Goal: Task Accomplishment & Management: Manage account settings

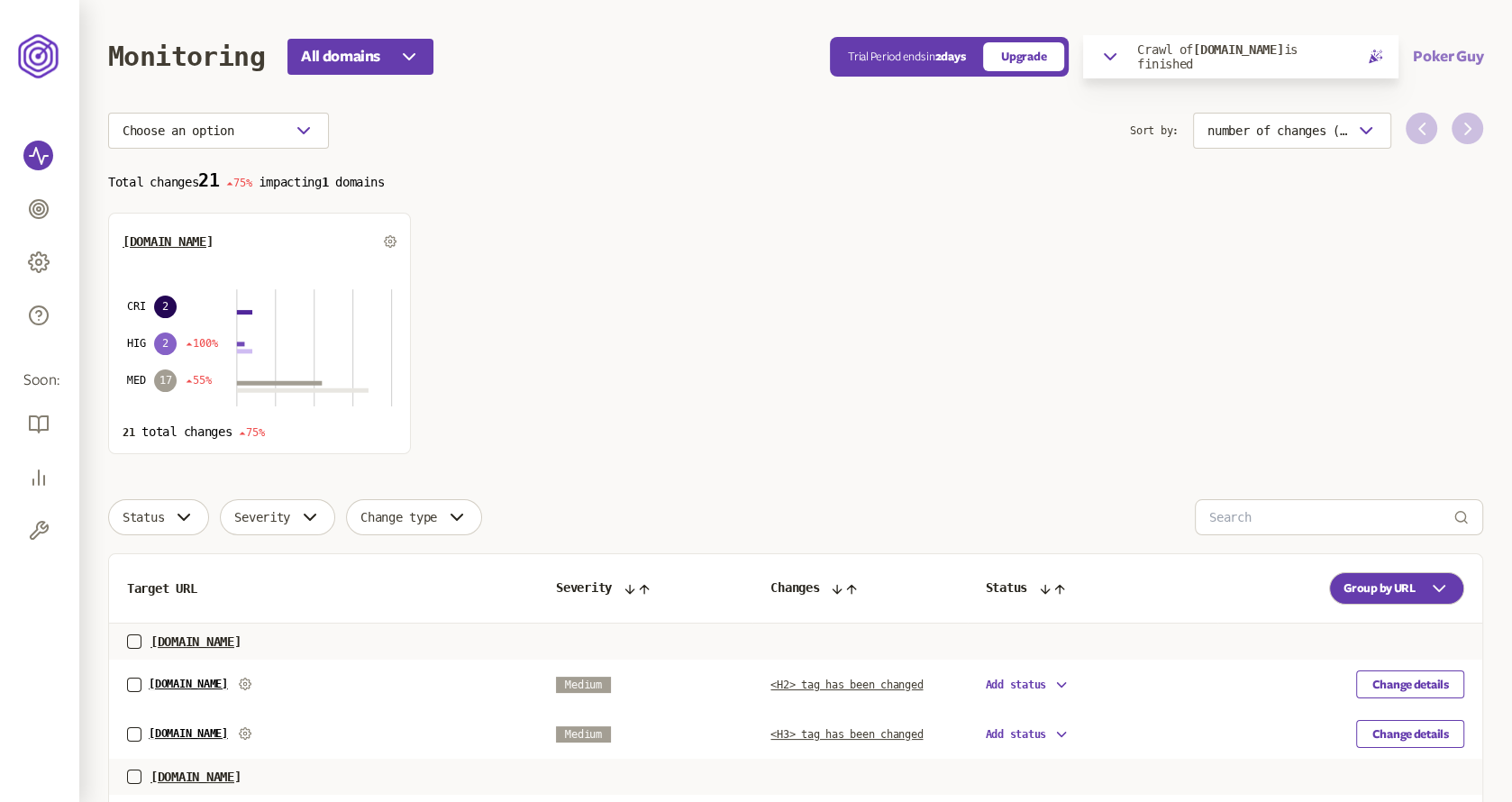
click at [1437, 58] on button "Poker Guy" at bounding box center [1448, 57] width 71 height 22
click at [1400, 166] on link "Logout" at bounding box center [1422, 161] width 90 height 14
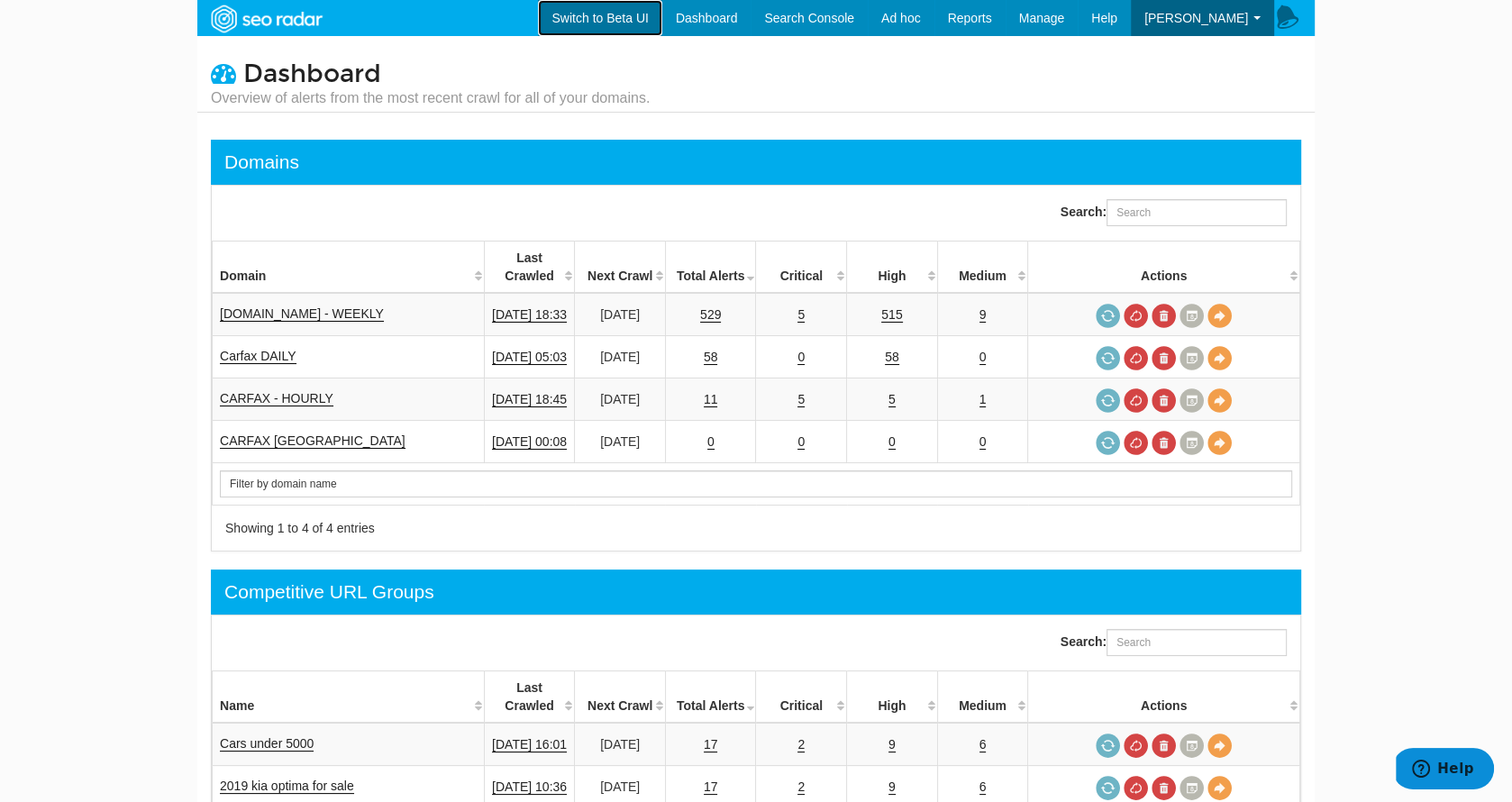
click at [628, 18] on link "Switch to Beta UI" at bounding box center [600, 18] width 124 height 36
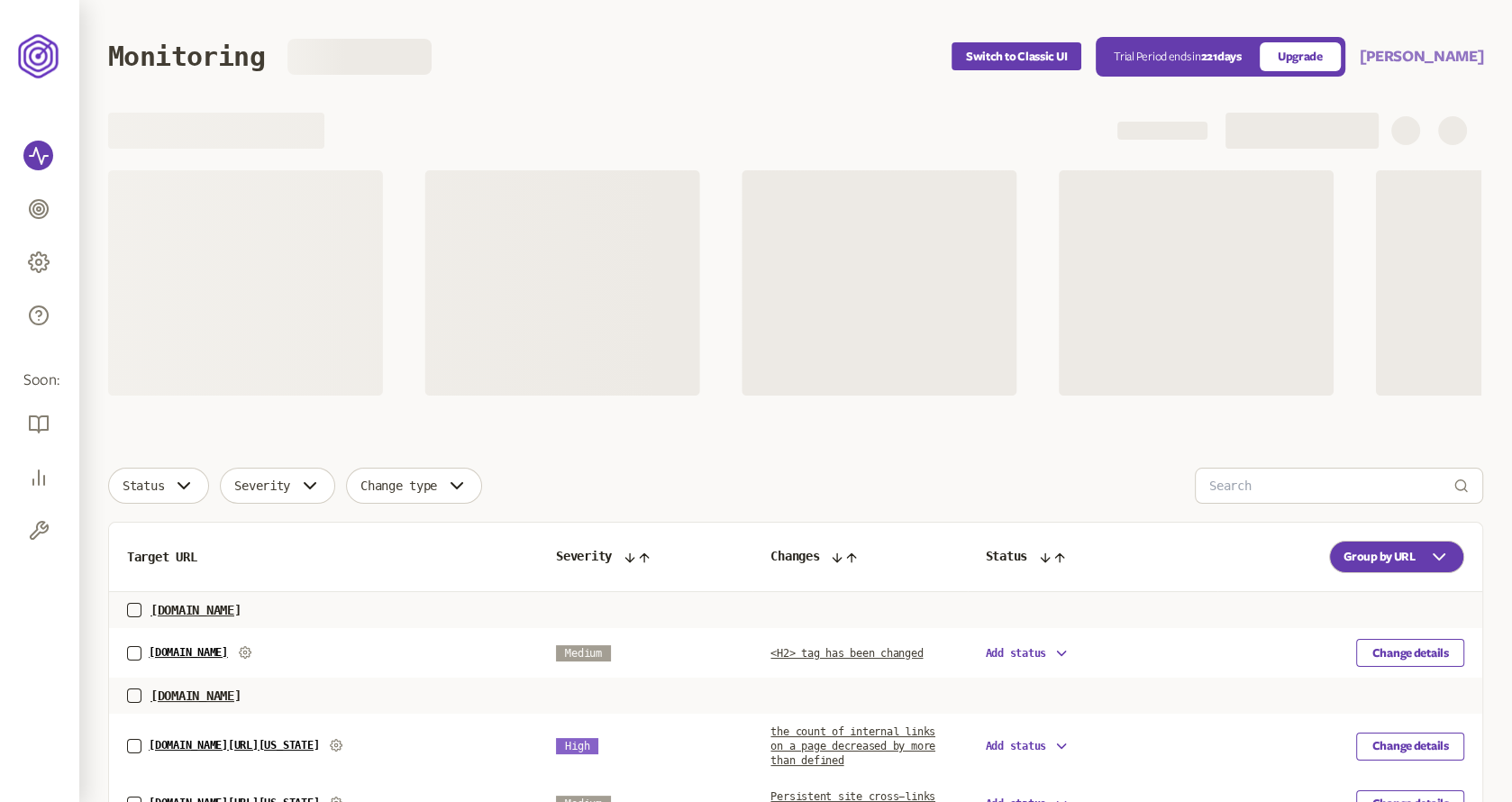
click at [1452, 54] on button "Clay Kramer" at bounding box center [1422, 57] width 124 height 22
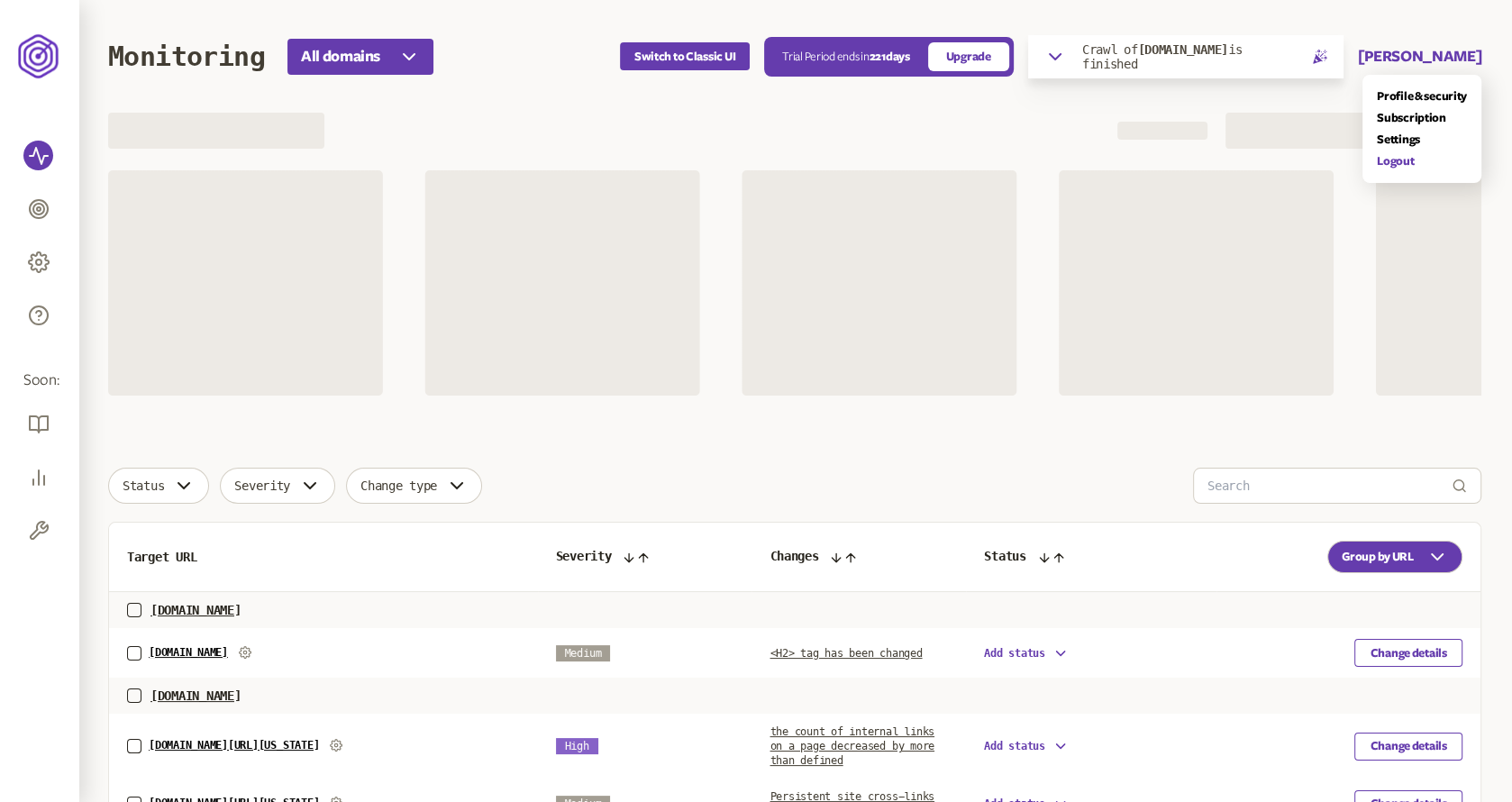
click at [1399, 162] on link "Logout" at bounding box center [1422, 161] width 90 height 14
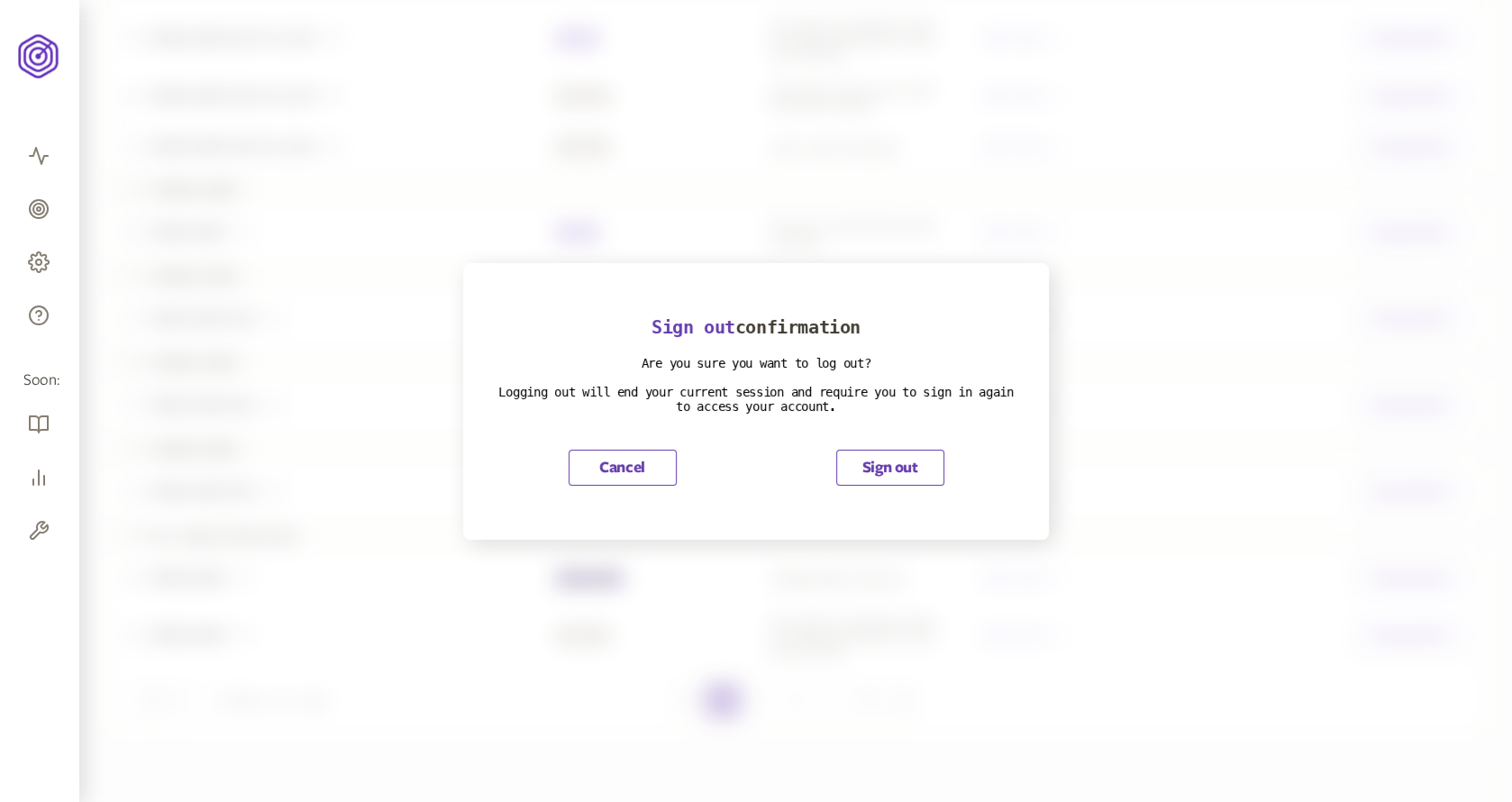
click at [897, 466] on button "Sign out" at bounding box center [890, 467] width 109 height 36
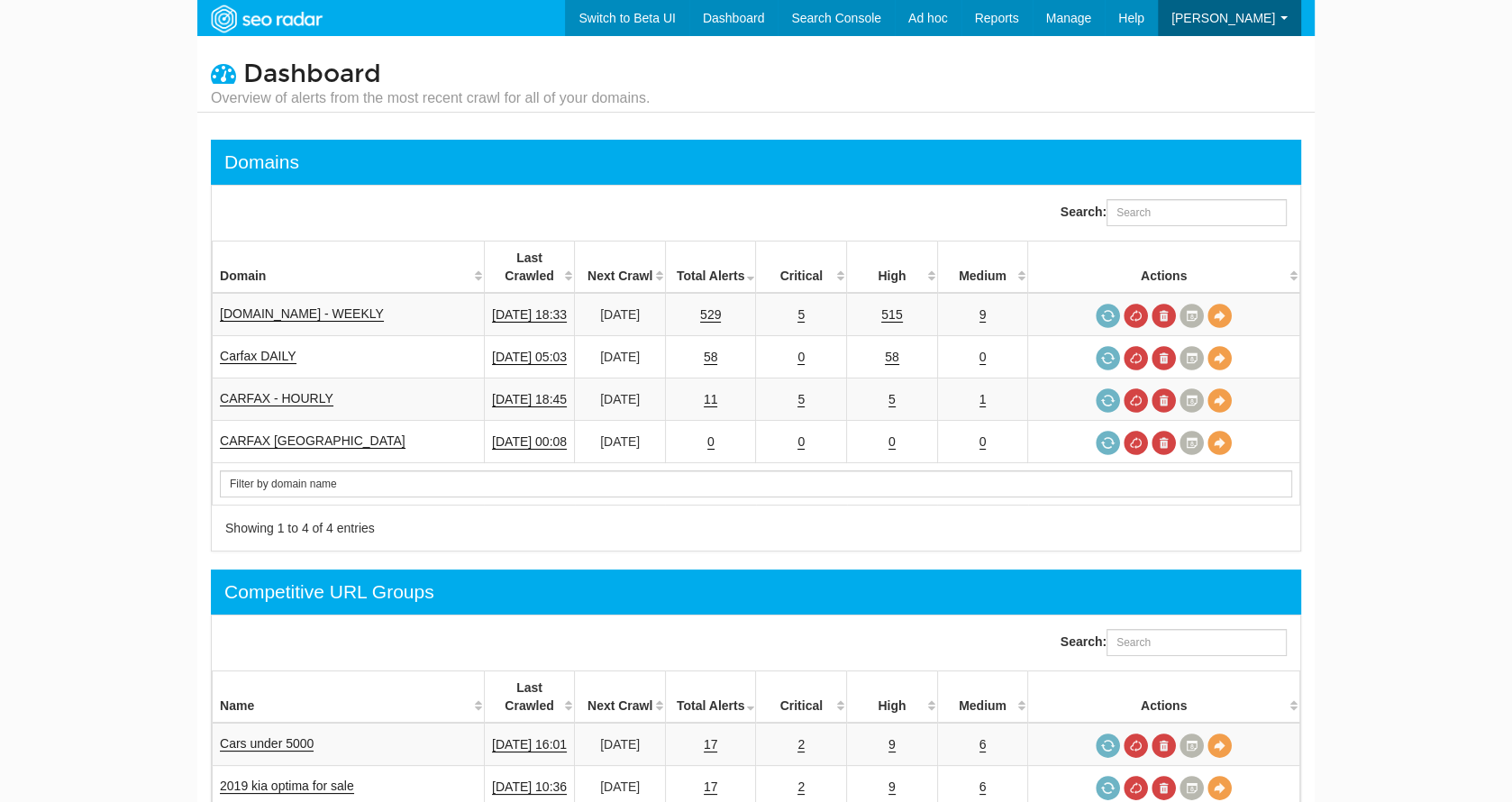
scroll to position [72, 0]
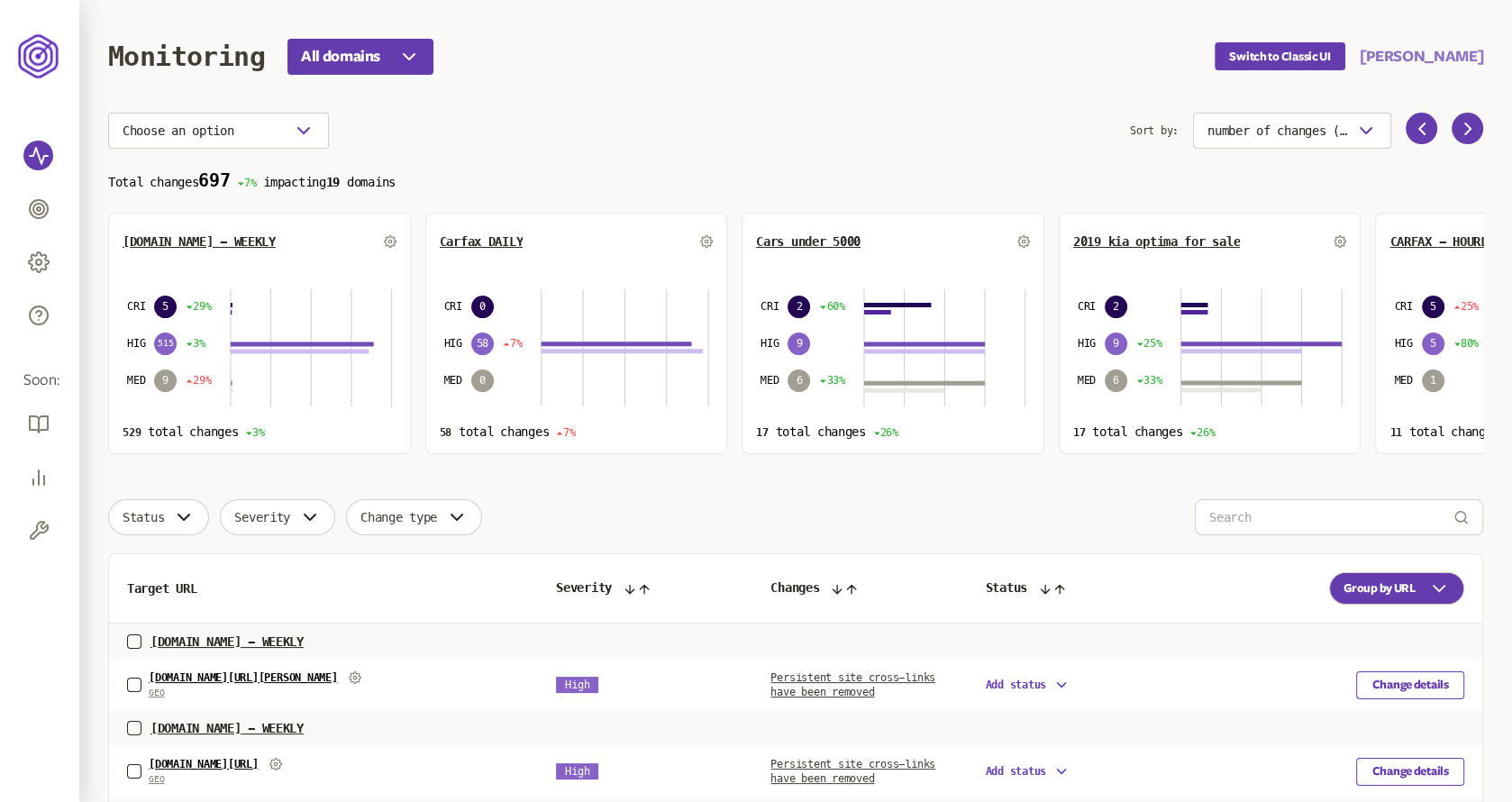
click at [1437, 58] on button "[PERSON_NAME]" at bounding box center [1422, 57] width 124 height 22
click at [1402, 136] on link "Settings" at bounding box center [1422, 139] width 90 height 14
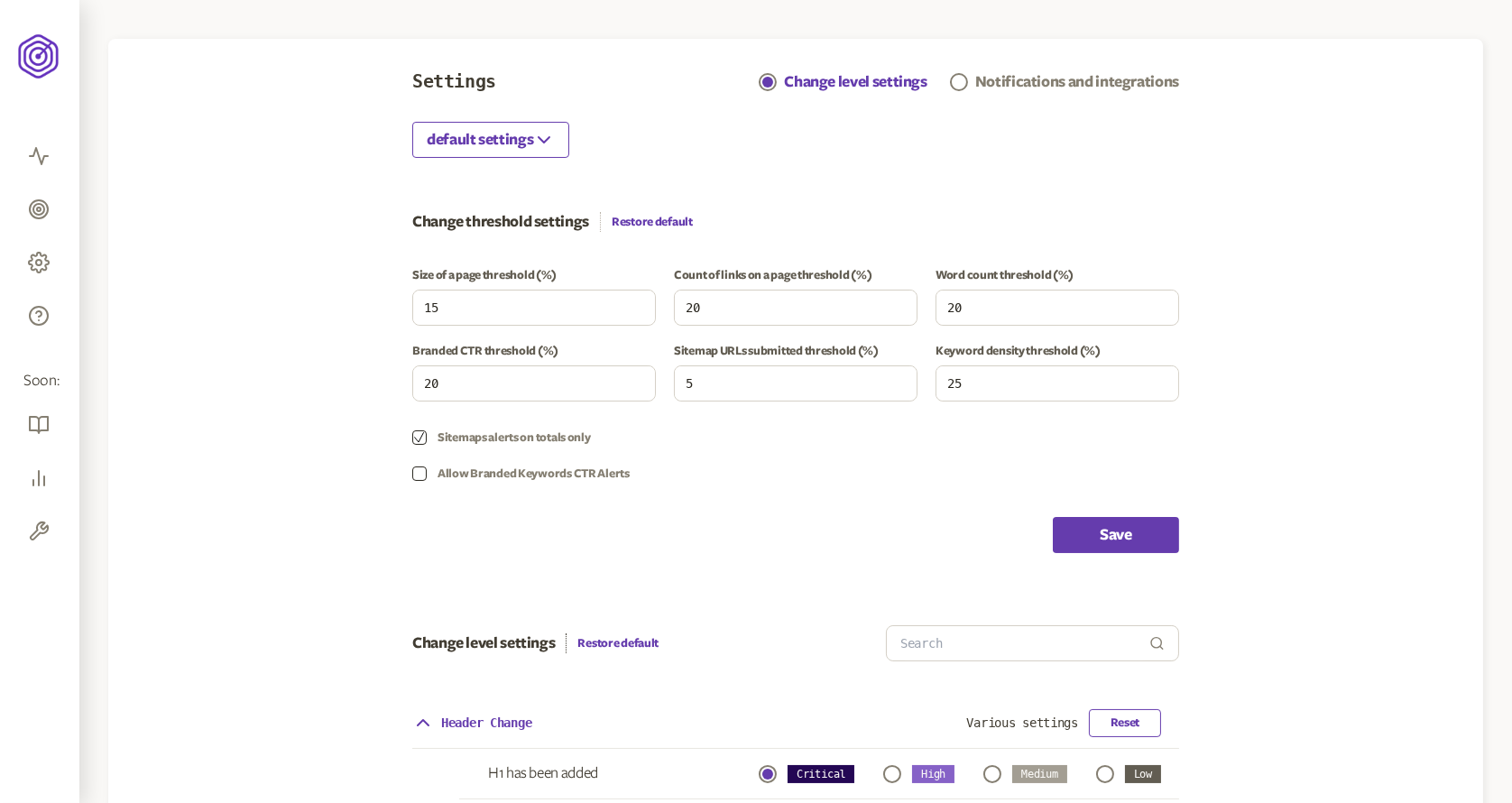
scroll to position [150, 0]
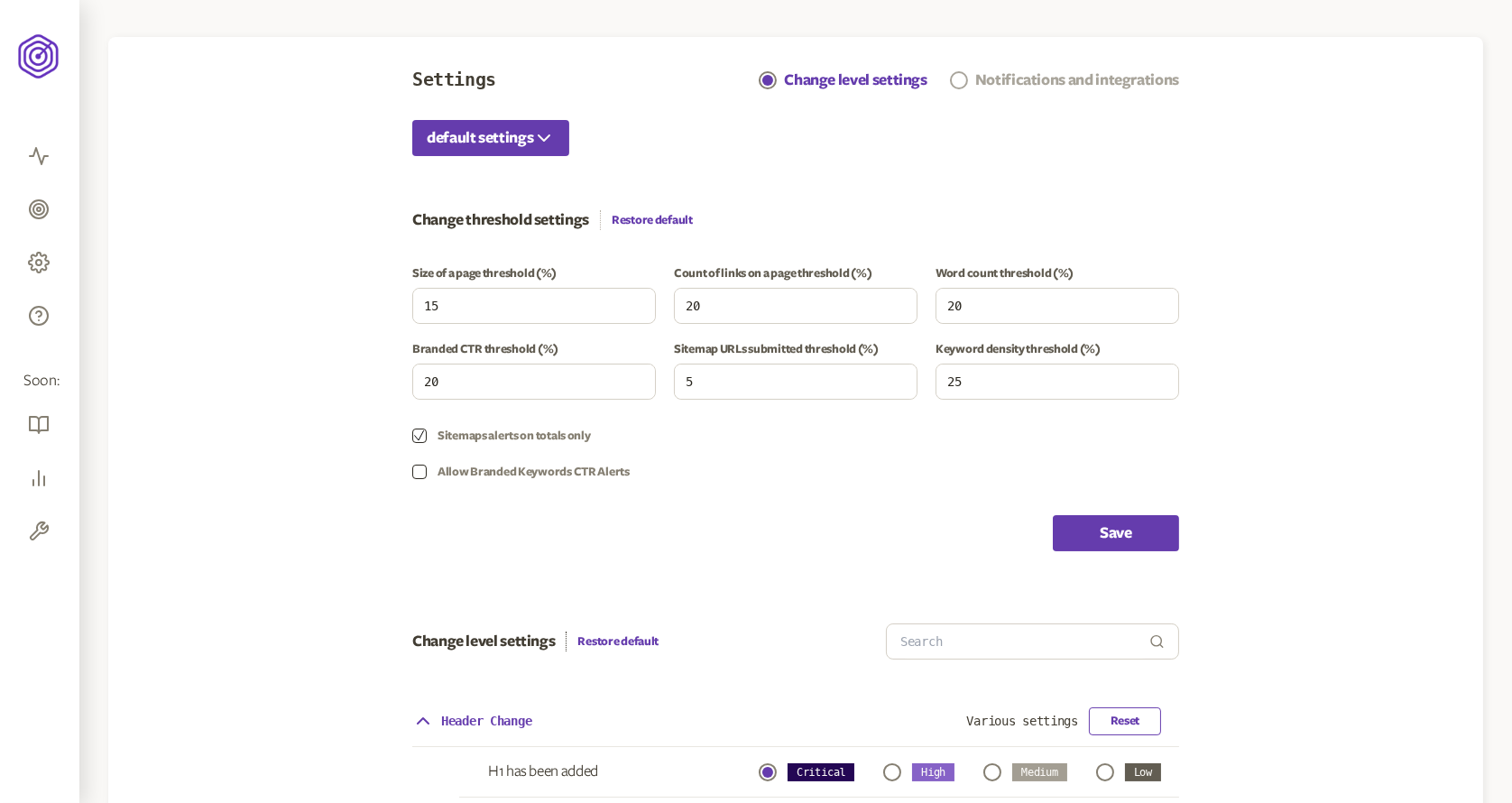
click at [1060, 80] on div "Notifications and integrations" at bounding box center [1077, 81] width 203 height 22
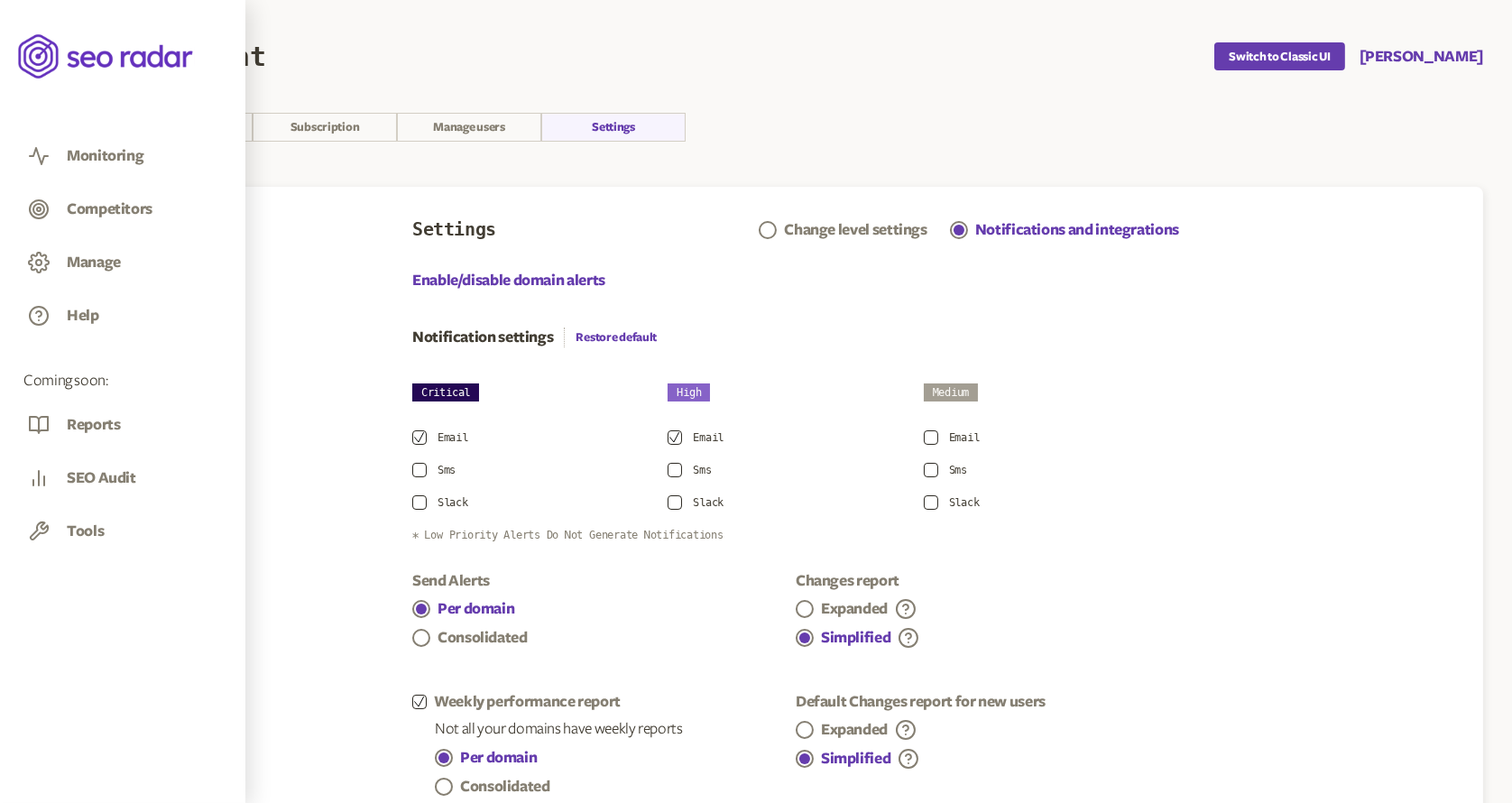
click at [24, 59] on icon at bounding box center [106, 57] width 177 height 52
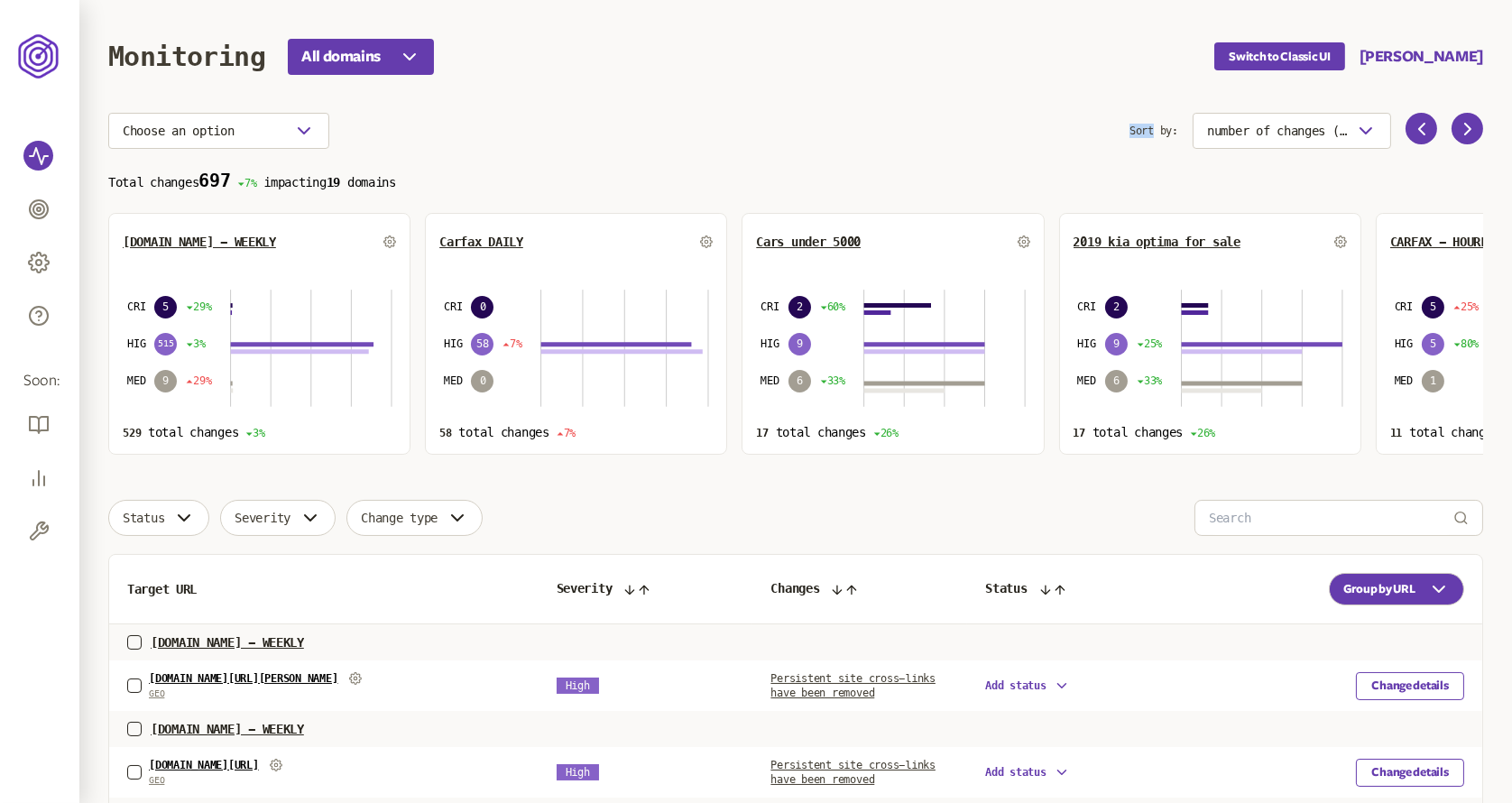
click at [478, 139] on div "Choose an option" at bounding box center [619, 131] width 1021 height 36
click at [1446, 52] on button "[PERSON_NAME]" at bounding box center [1423, 57] width 124 height 22
click at [1400, 141] on link "Settings" at bounding box center [1423, 140] width 90 height 14
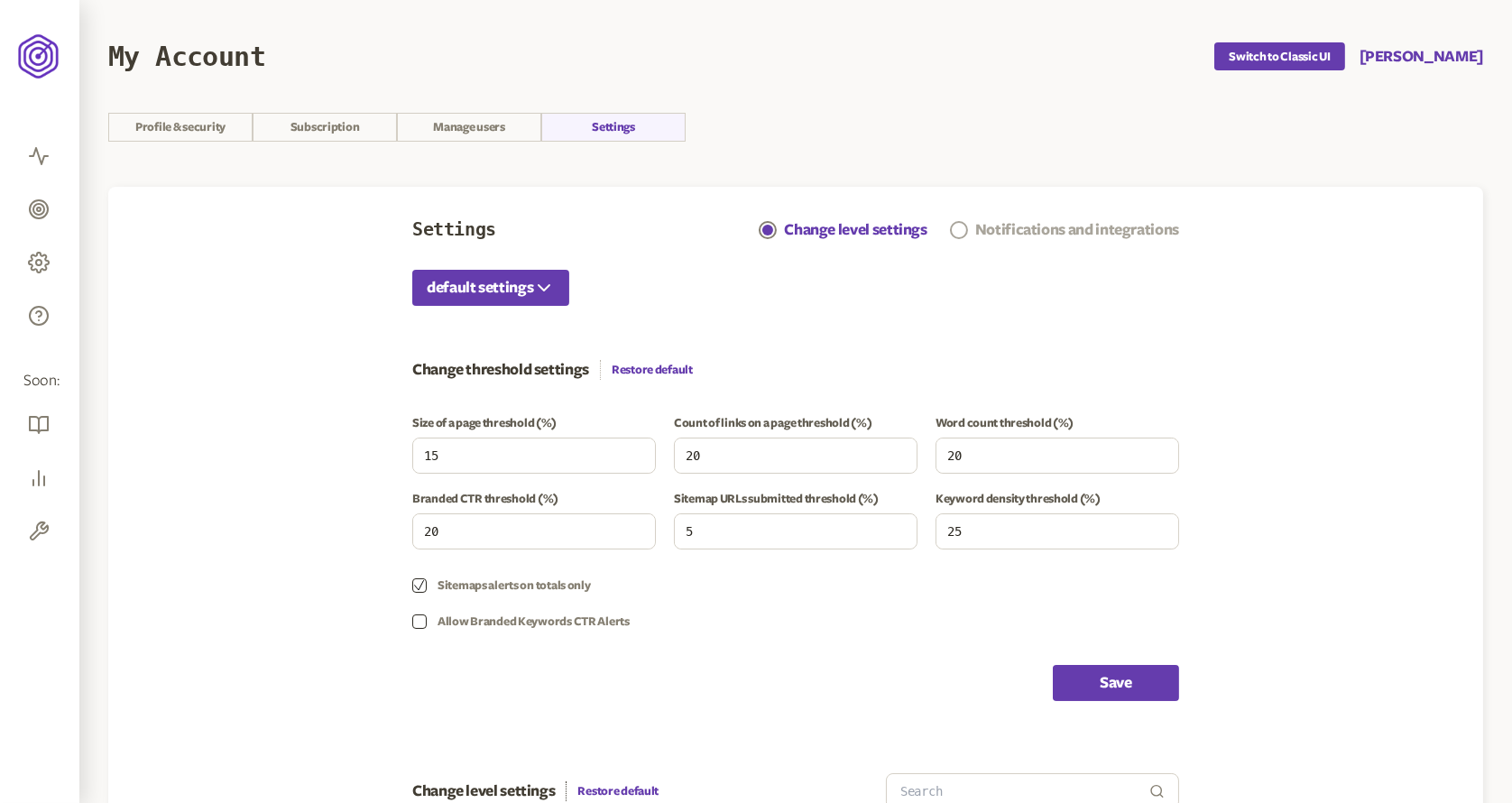
click at [1000, 221] on div "Notifications and integrations" at bounding box center [1077, 230] width 203 height 22
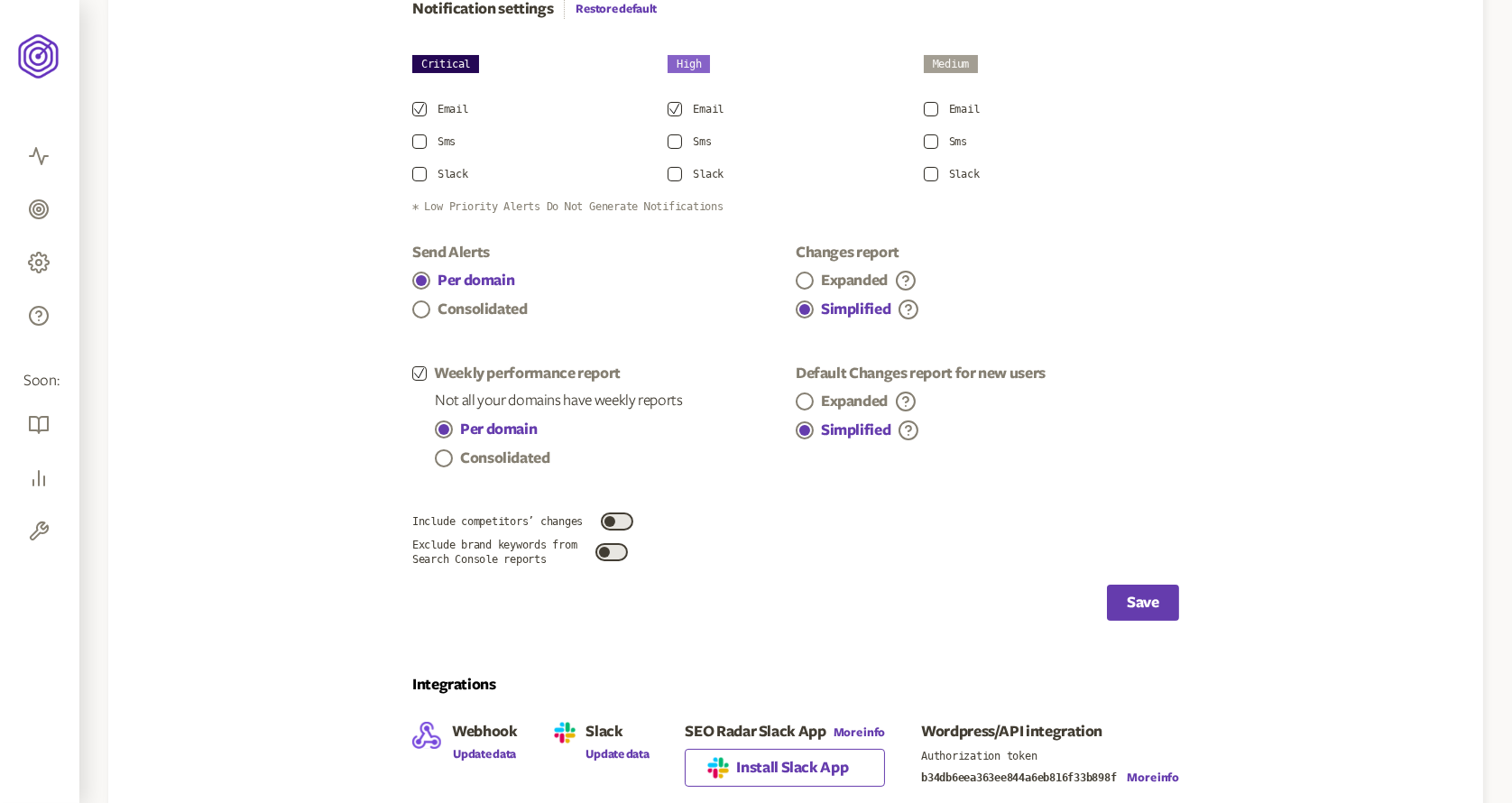
scroll to position [344, 0]
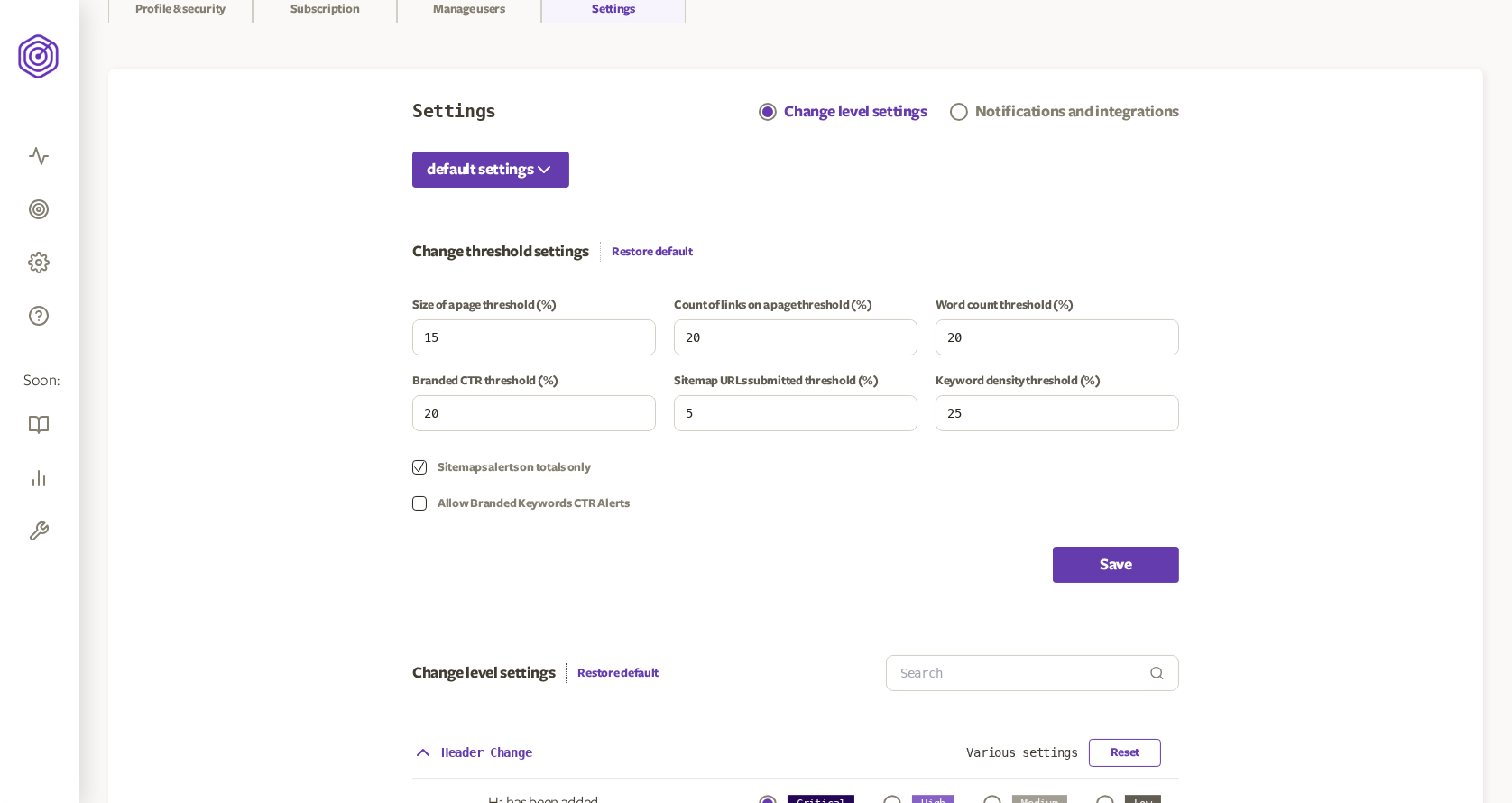
scroll to position [33, 0]
